Goal: Find specific page/section: Find specific page/section

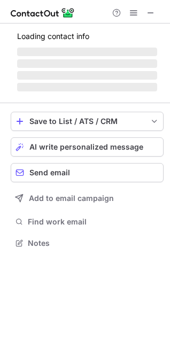
scroll to position [233, 170]
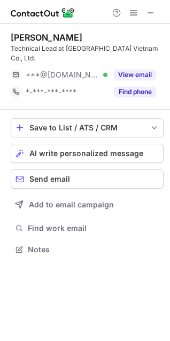
scroll to position [233, 170]
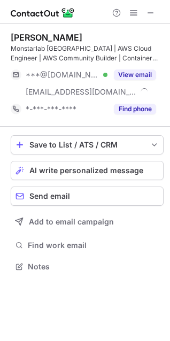
scroll to position [259, 170]
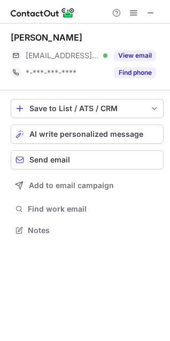
scroll to position [223, 170]
